Goal: Complete application form

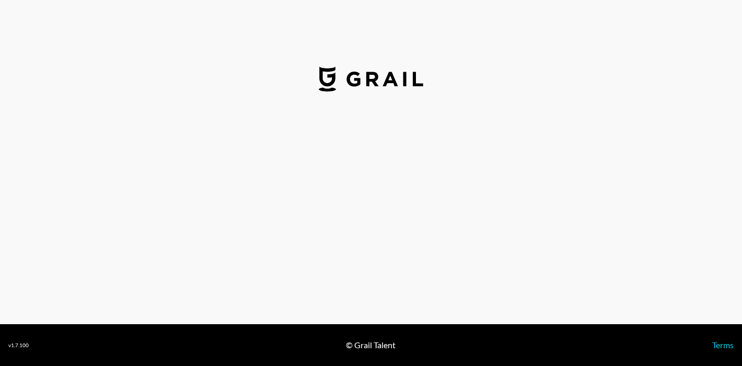
select select "USD"
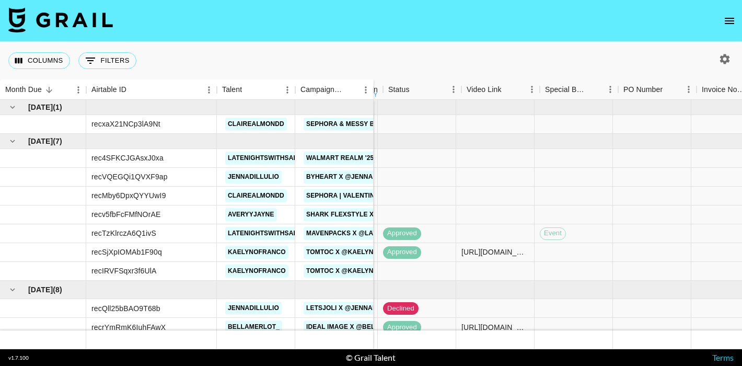
scroll to position [0, 452]
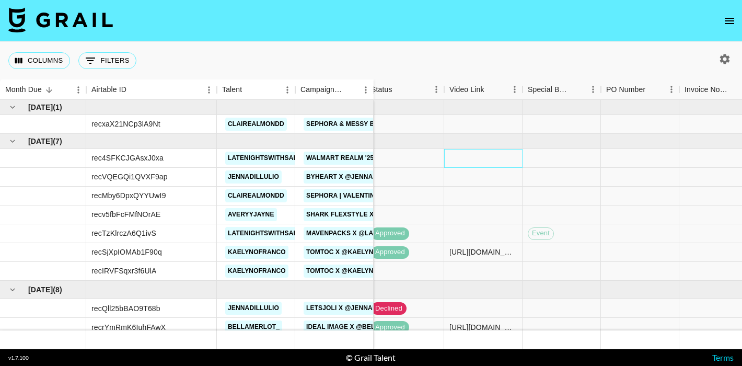
click at [466, 155] on div at bounding box center [483, 158] width 78 height 19
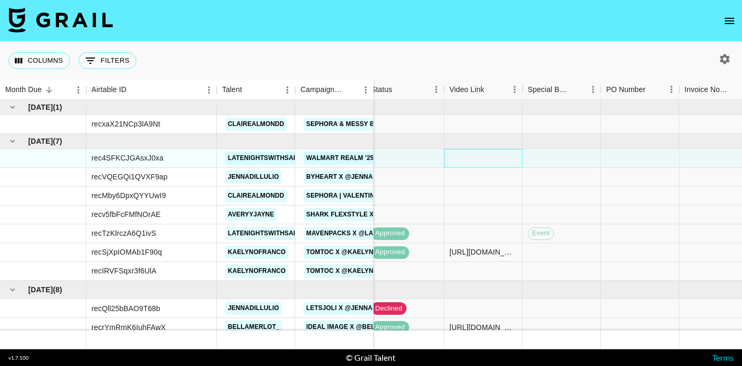
click at [465, 157] on div at bounding box center [483, 158] width 78 height 19
type input "https://www.instagram.com/reel/DOoKsZTDunv/?igsh=aW9vdTZ6cWsxMTJo"
click at [560, 160] on div at bounding box center [562, 158] width 78 height 19
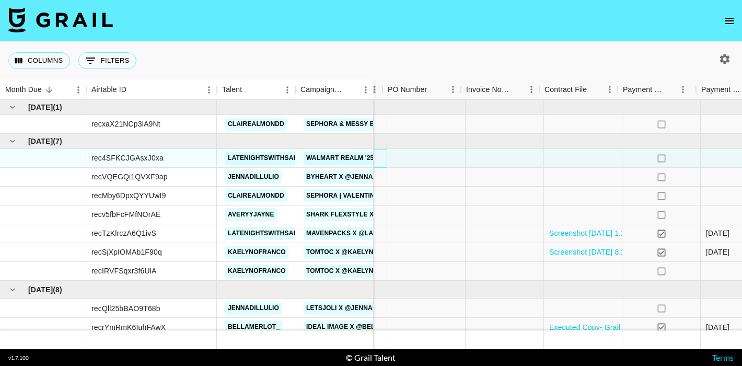
scroll to position [0, 670]
click at [560, 160] on div at bounding box center [578, 158] width 78 height 19
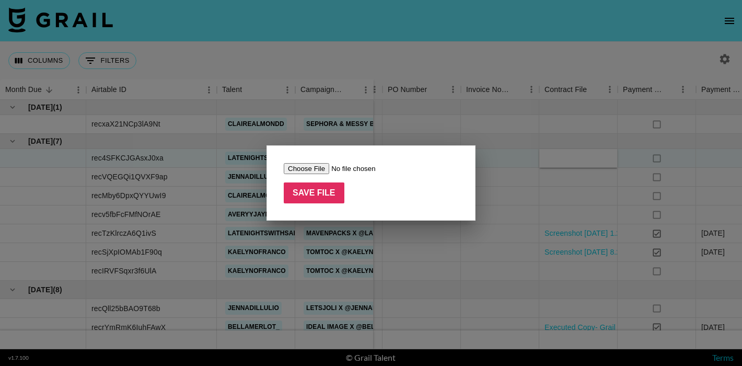
click at [316, 168] on input "file" at bounding box center [350, 168] width 132 height 11
click at [318, 169] on input "file" at bounding box center [350, 168] width 132 height 11
click at [309, 168] on input "file" at bounding box center [350, 168] width 132 height 11
click at [290, 171] on input "file" at bounding box center [350, 168] width 132 height 11
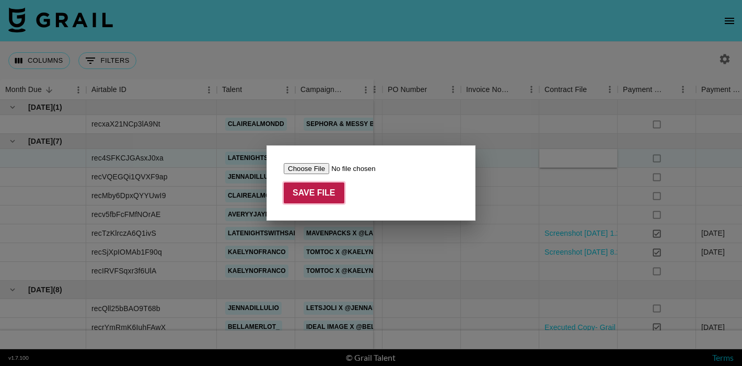
click at [316, 191] on input "Save File" at bounding box center [314, 192] width 61 height 21
click at [372, 132] on div at bounding box center [371, 183] width 742 height 366
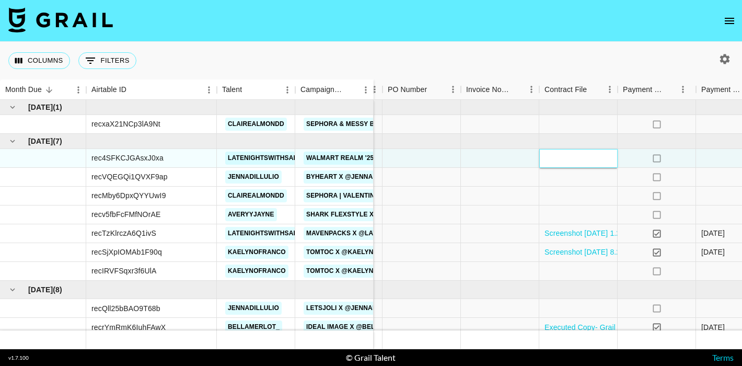
click at [561, 157] on div at bounding box center [578, 158] width 78 height 19
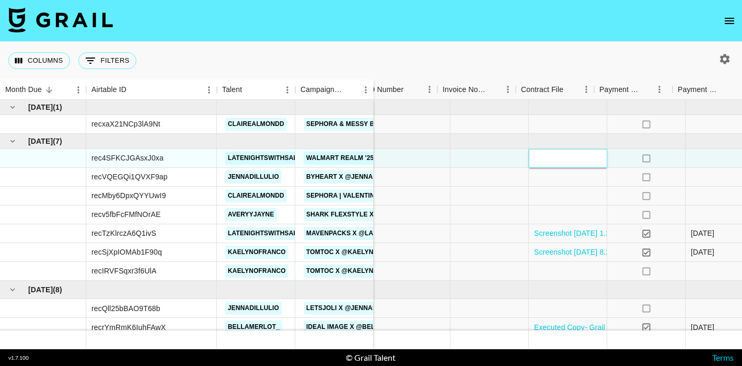
scroll to position [0, 703]
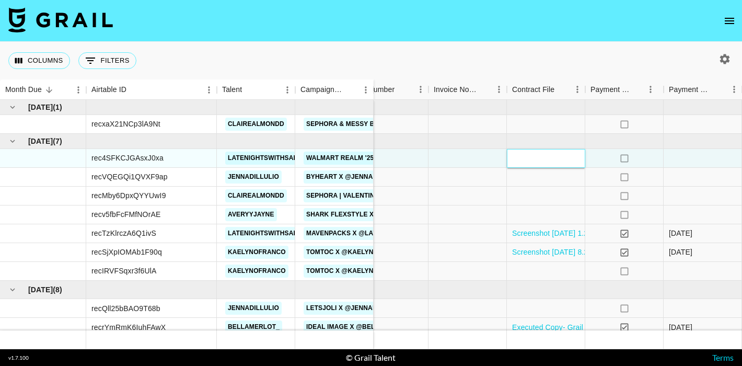
click at [537, 157] on div at bounding box center [546, 158] width 78 height 19
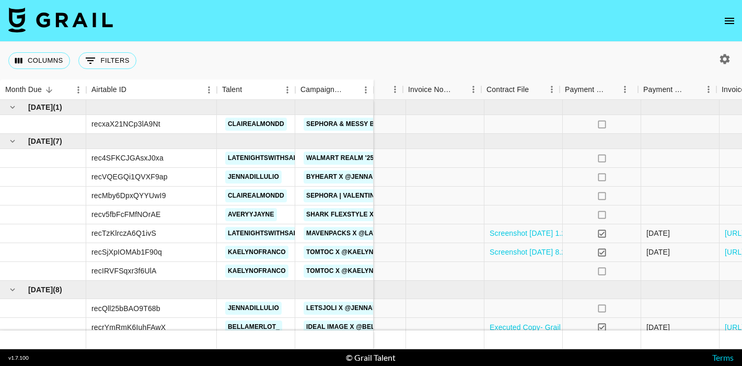
scroll to position [0, 730]
click at [500, 160] on div at bounding box center [519, 158] width 78 height 19
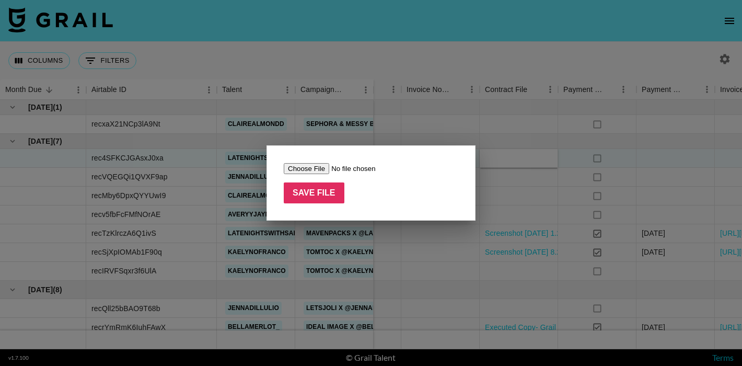
click at [323, 169] on input "file" at bounding box center [350, 168] width 132 height 11
click at [313, 169] on input "file" at bounding box center [350, 168] width 132 height 11
